Goal: Navigation & Orientation: Find specific page/section

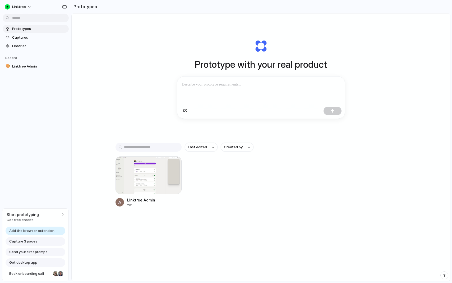
click at [41, 228] on span "Add the browser extension" at bounding box center [31, 230] width 45 height 5
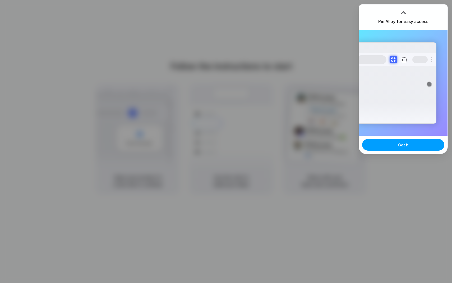
click at [401, 145] on span "Got it" at bounding box center [403, 145] width 11 height 6
